Goal: Find specific page/section: Find specific page/section

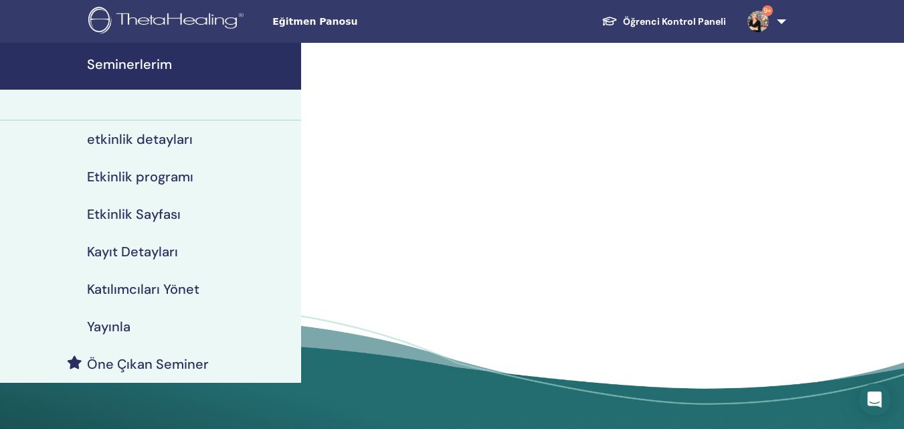
click at [116, 63] on h4 "Seminerlerim" at bounding box center [190, 64] width 206 height 16
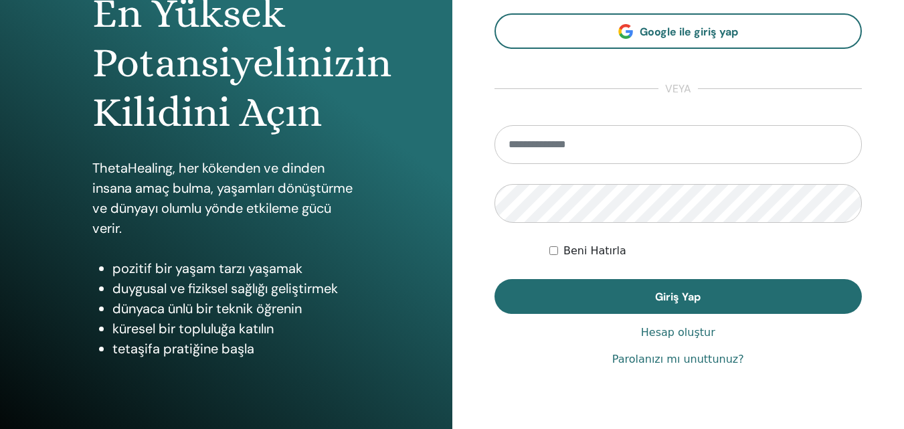
scroll to position [213, 0]
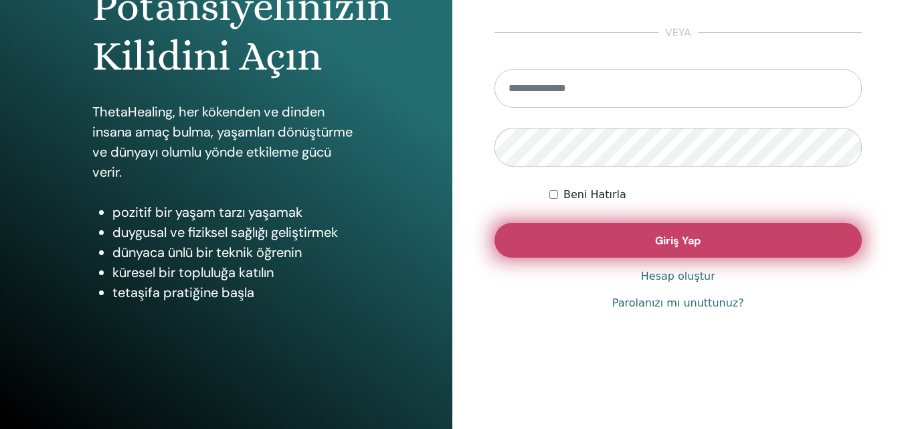
type input "**********"
click at [683, 235] on span "Giriş Yap" at bounding box center [677, 240] width 45 height 14
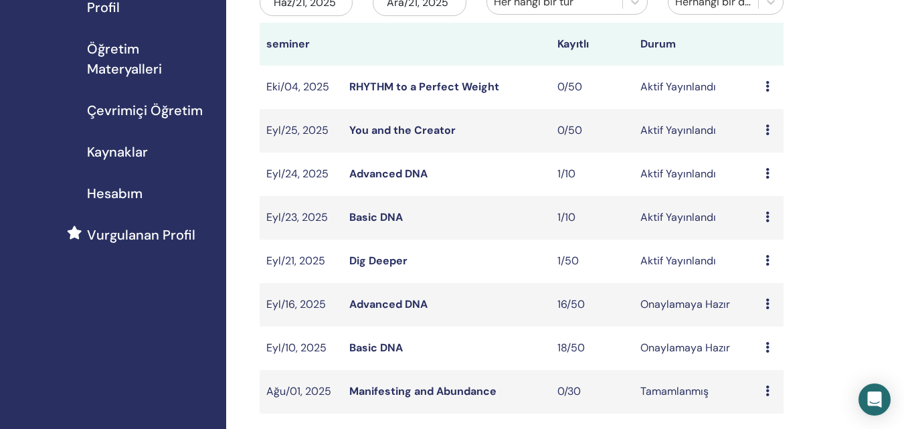
scroll to position [201, 0]
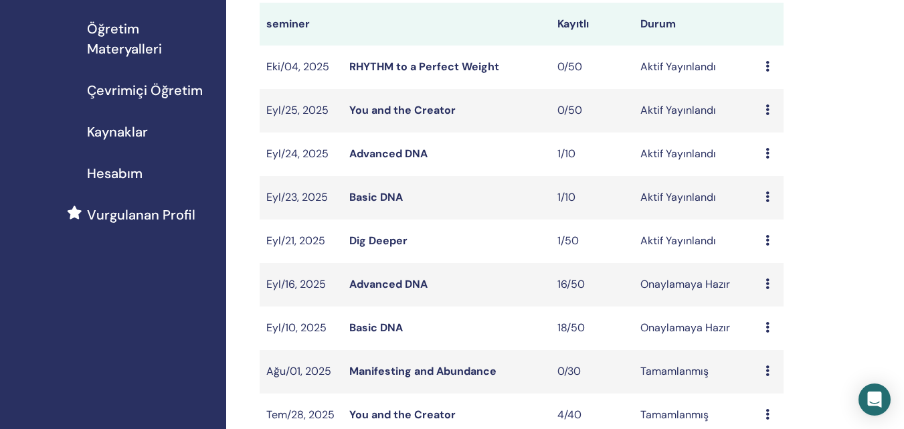
click at [385, 195] on link "Basic DNA" at bounding box center [376, 197] width 54 height 14
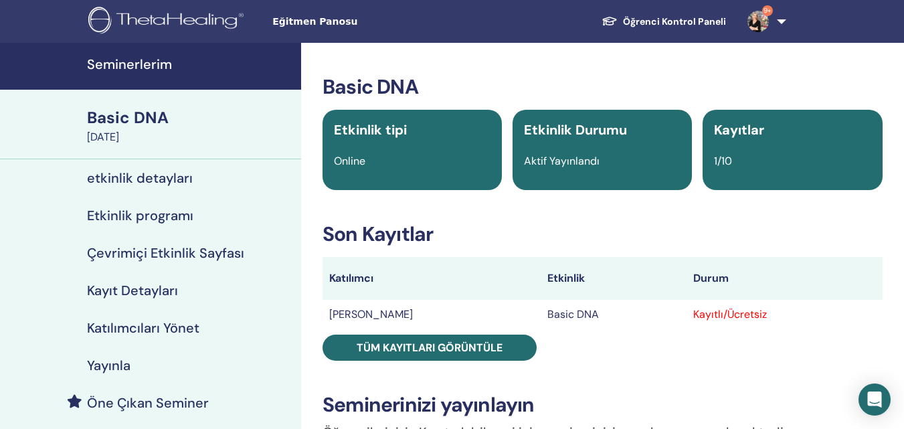
click at [123, 66] on h4 "Seminerlerim" at bounding box center [190, 64] width 206 height 16
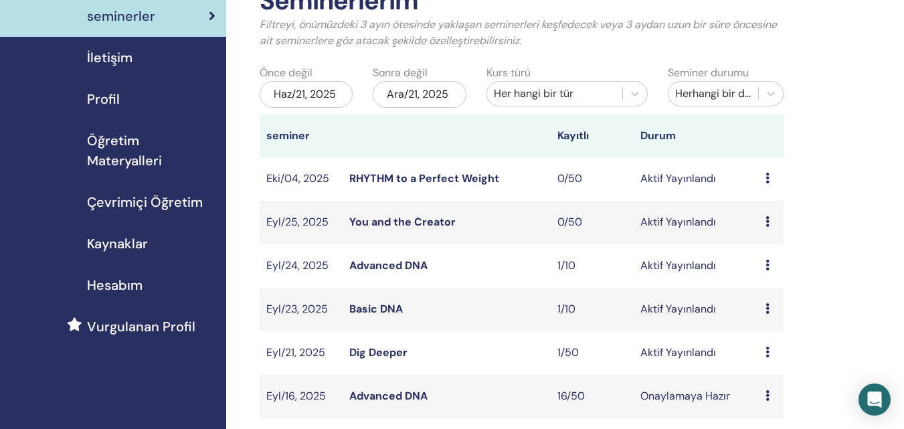
scroll to position [134, 0]
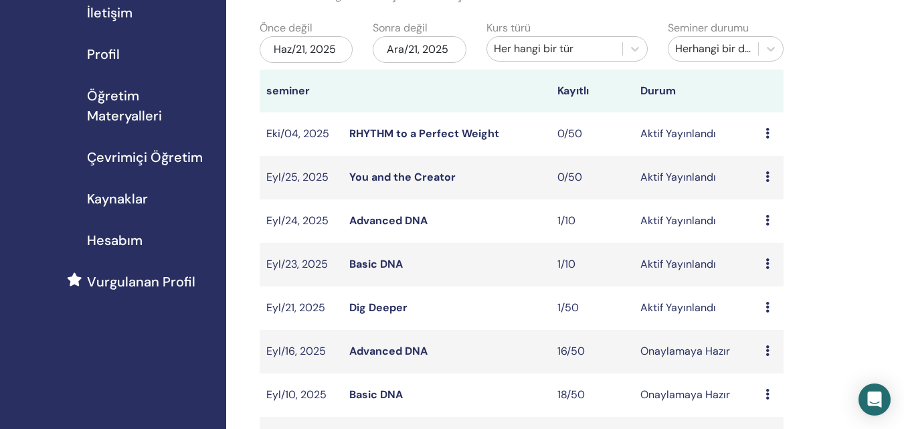
click at [381, 220] on link "Advanced DNA" at bounding box center [388, 220] width 78 height 14
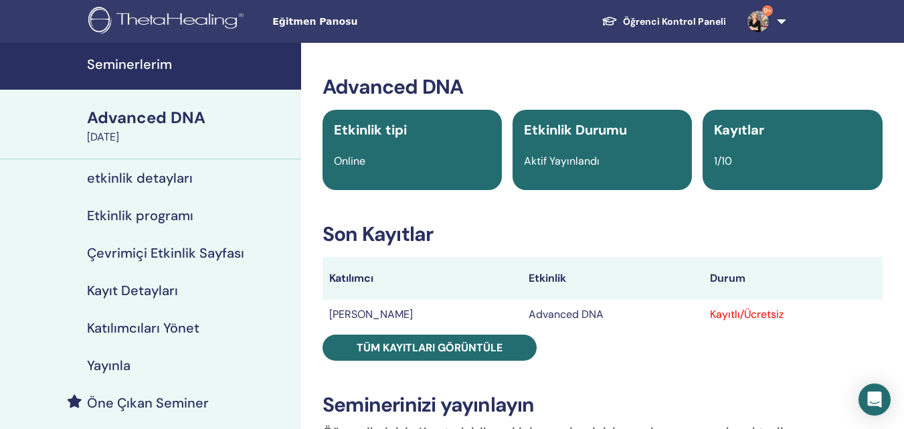
click at [154, 61] on h4 "Seminerlerim" at bounding box center [190, 64] width 206 height 16
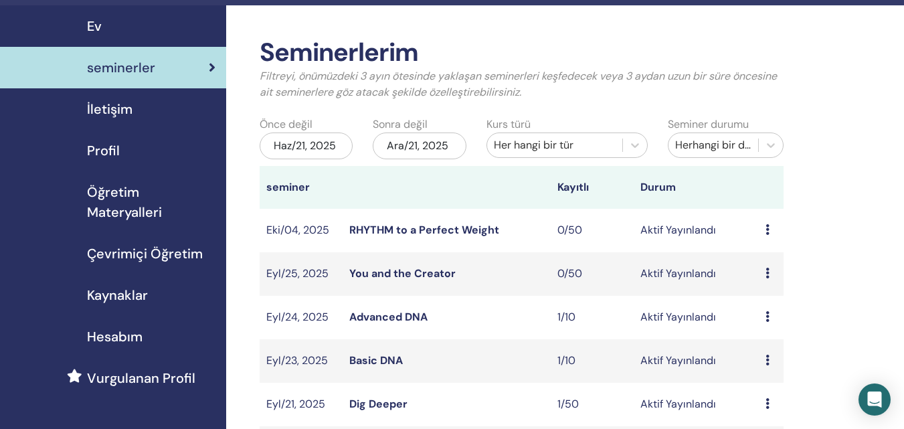
scroll to position [67, 0]
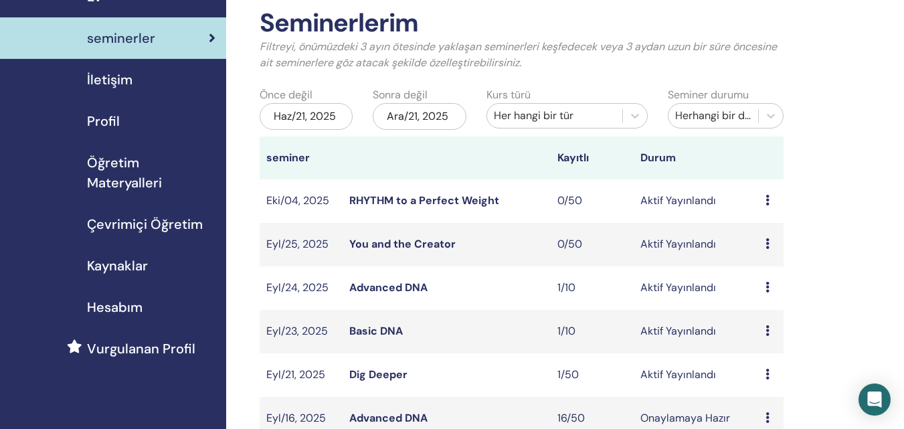
click at [379, 369] on link "Dig Deeper" at bounding box center [378, 374] width 58 height 14
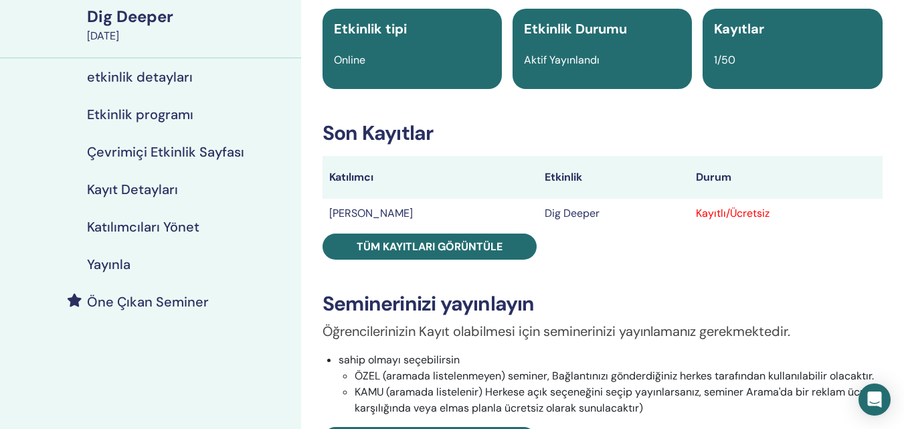
scroll to position [134, 0]
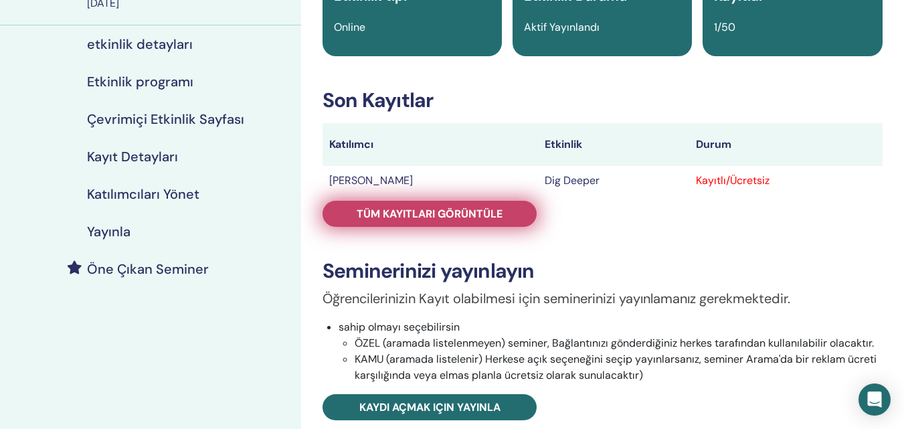
click at [409, 219] on span "Tüm kayıtları görüntüle" at bounding box center [429, 214] width 146 height 14
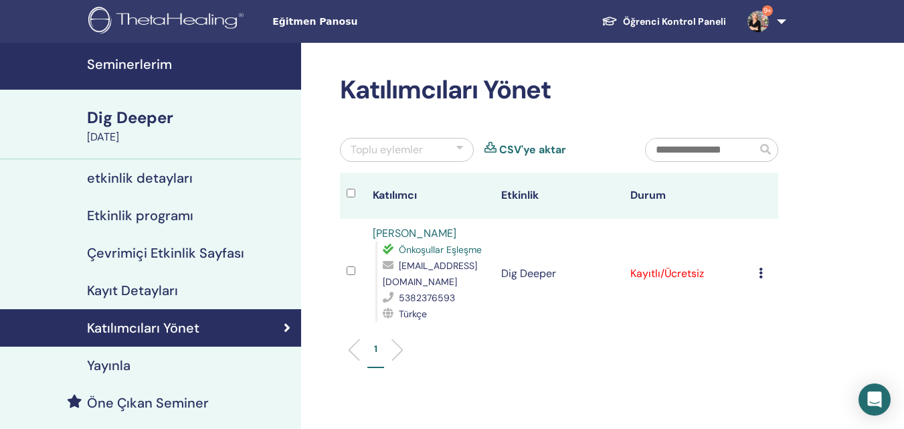
click at [149, 62] on h4 "Seminerlerim" at bounding box center [190, 64] width 206 height 16
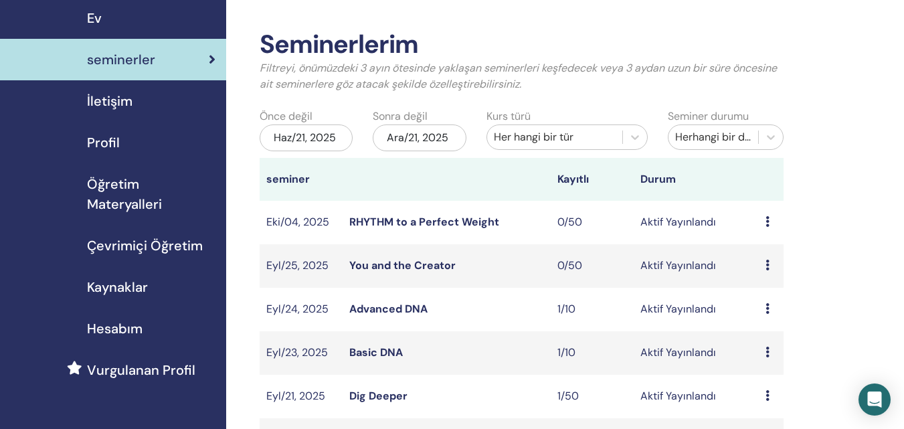
scroll to position [134, 0]
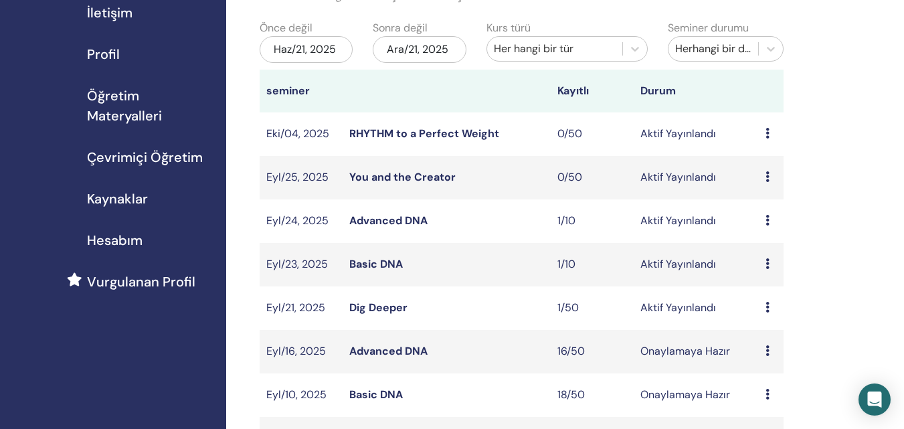
click at [368, 303] on link "Dig Deeper" at bounding box center [378, 307] width 58 height 14
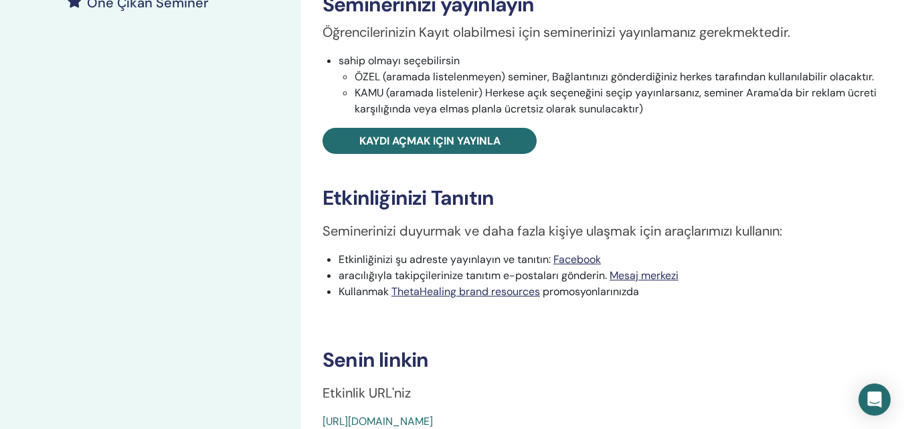
scroll to position [468, 0]
